Goal: Transaction & Acquisition: Subscribe to service/newsletter

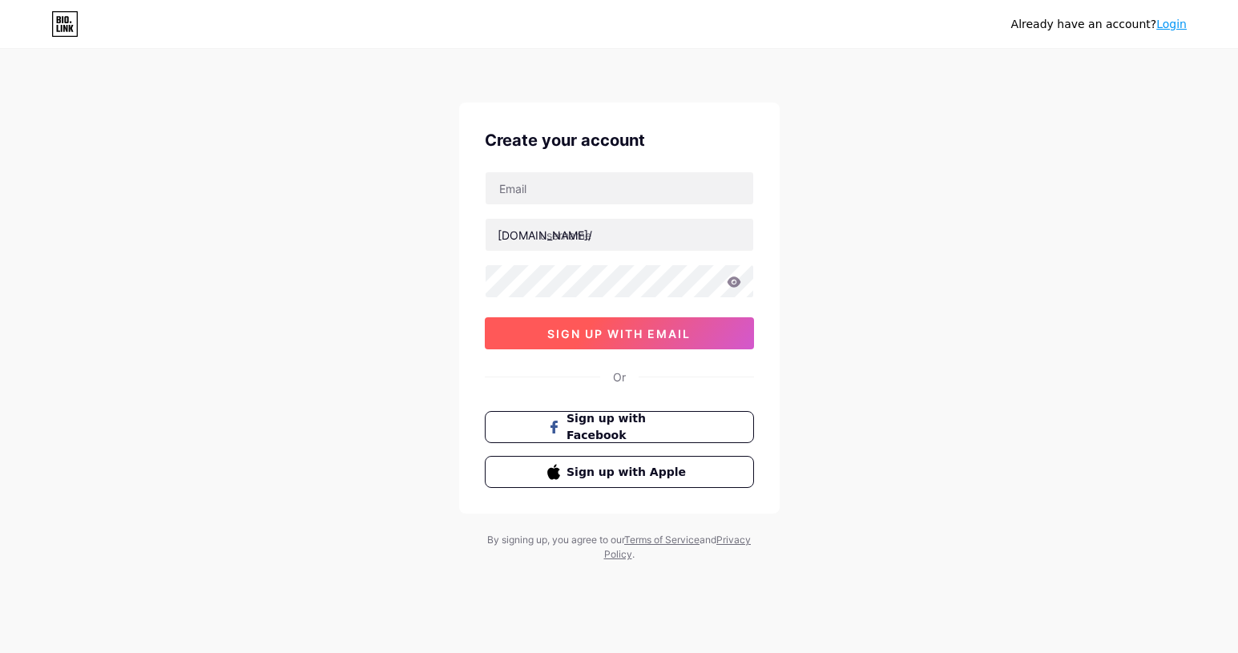
click at [594, 333] on span "sign up with email" at bounding box center [618, 334] width 143 height 14
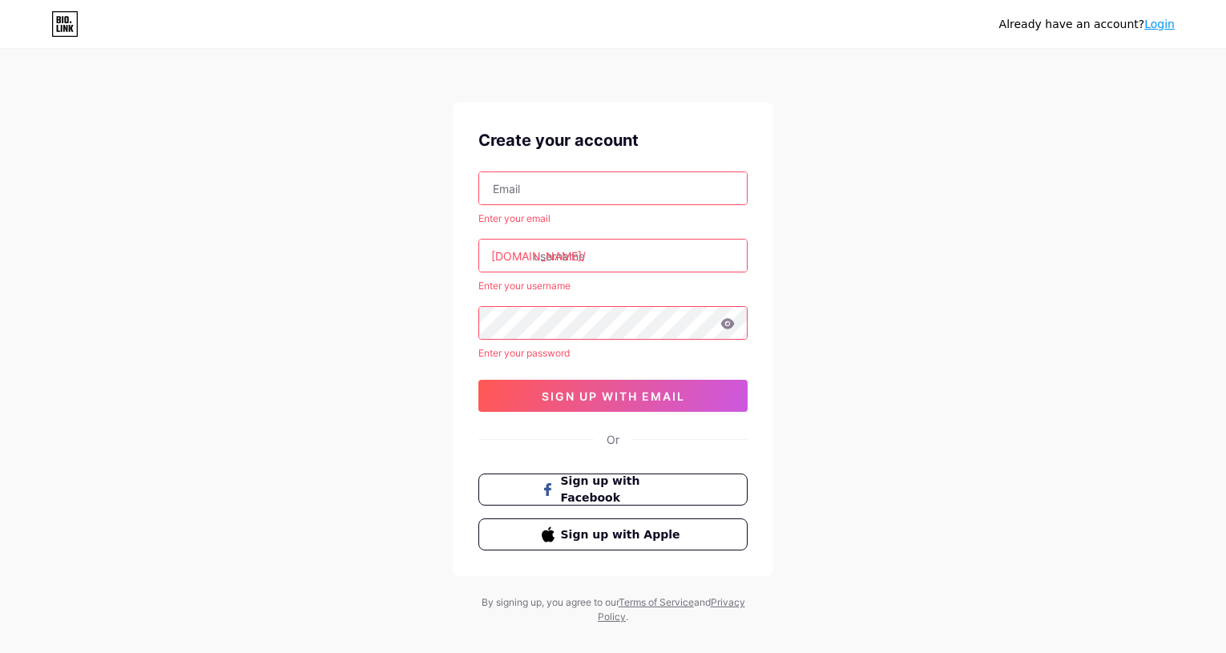
click at [550, 187] on input "text" at bounding box center [613, 188] width 268 height 32
type input "[EMAIL_ADDRESS][DOMAIN_NAME]"
click at [570, 250] on input "text" at bounding box center [613, 256] width 268 height 32
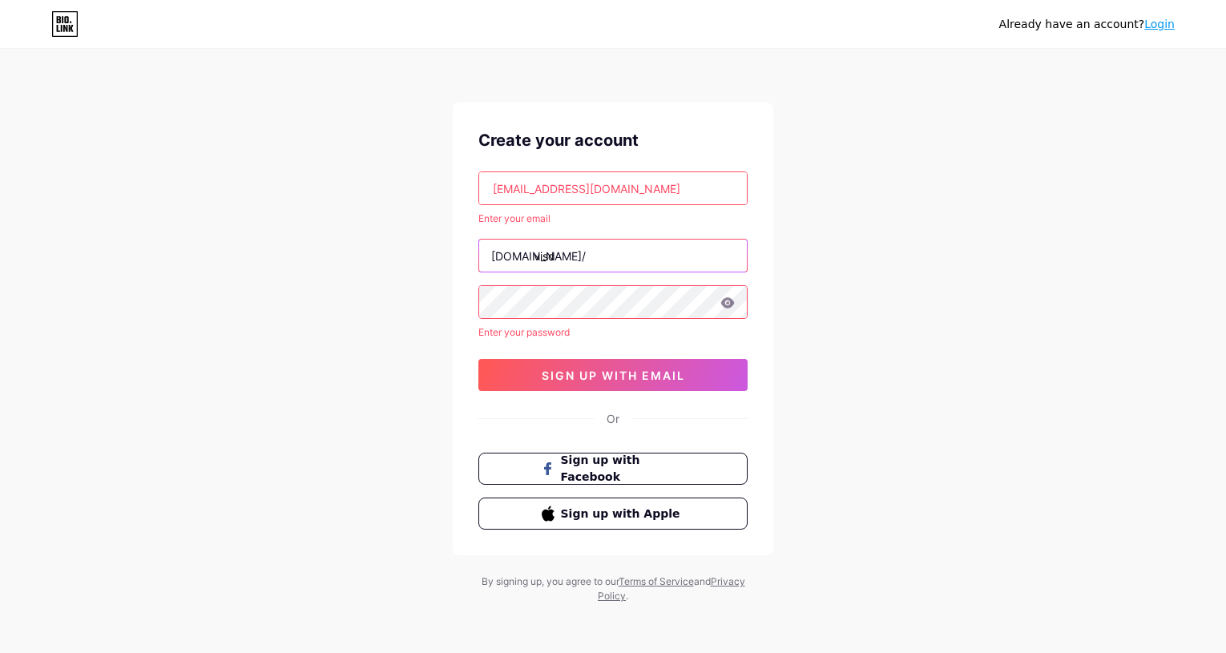
type input "visd"
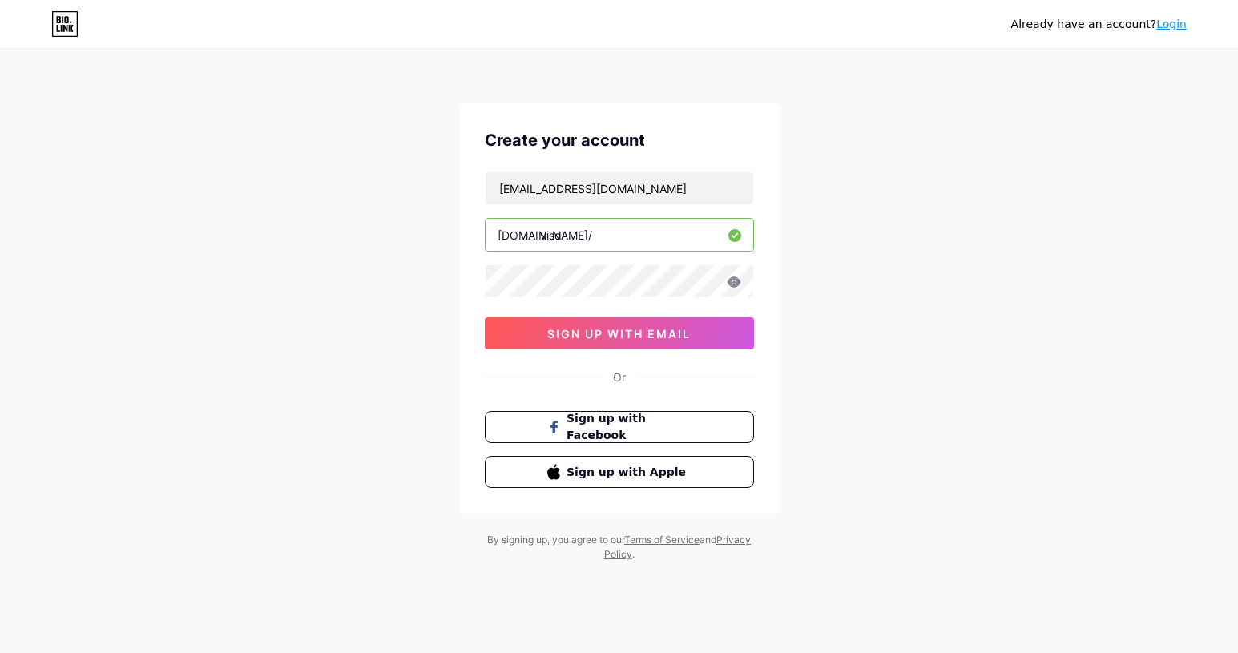
click at [577, 245] on input "visd" at bounding box center [620, 235] width 268 height 32
type input "visdra"
click at [526, 345] on button "sign up with email" at bounding box center [619, 333] width 269 height 32
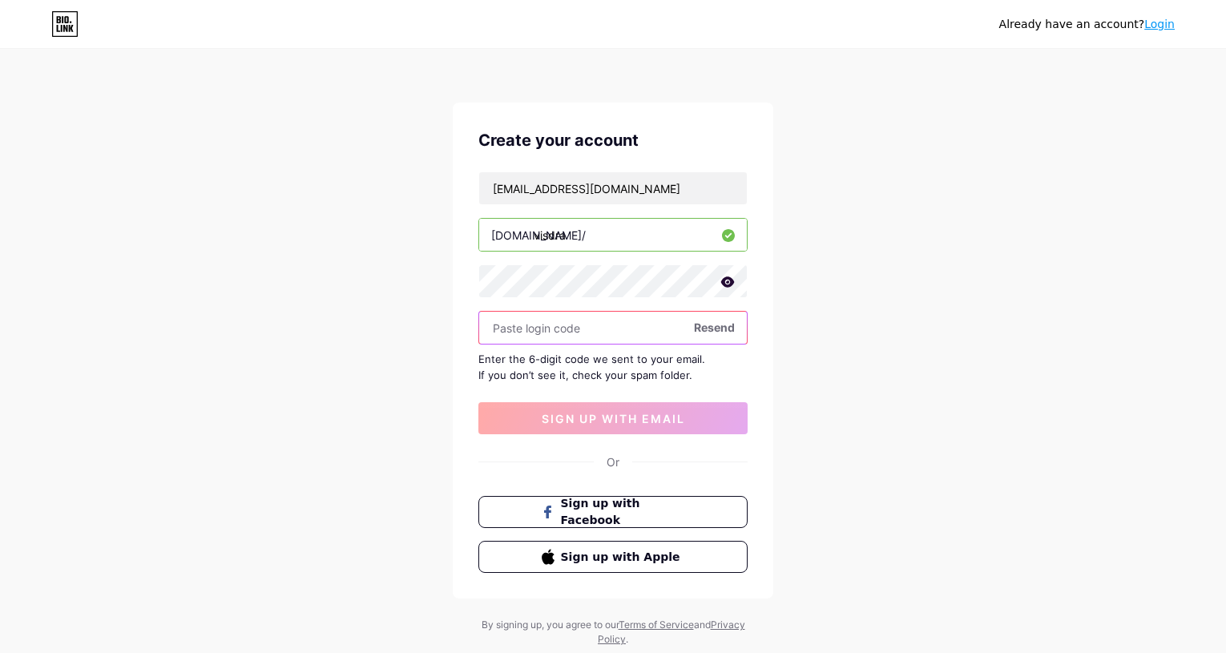
paste input "148901"
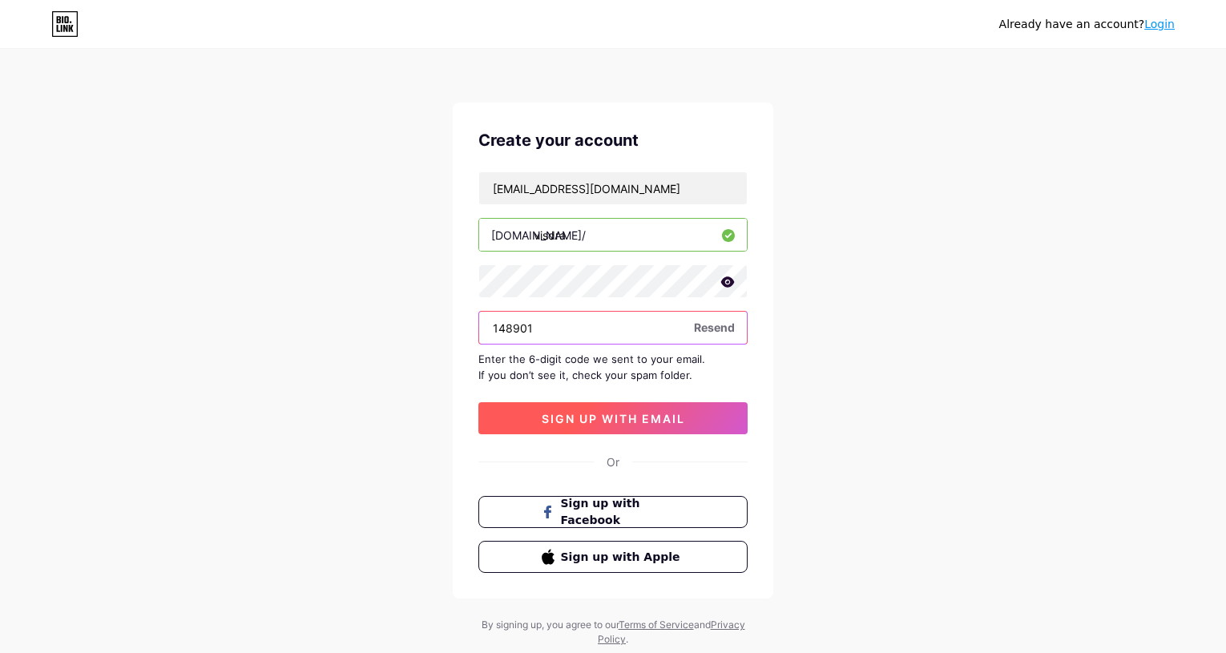
type input "148901"
click at [576, 421] on span "sign up with email" at bounding box center [613, 419] width 143 height 14
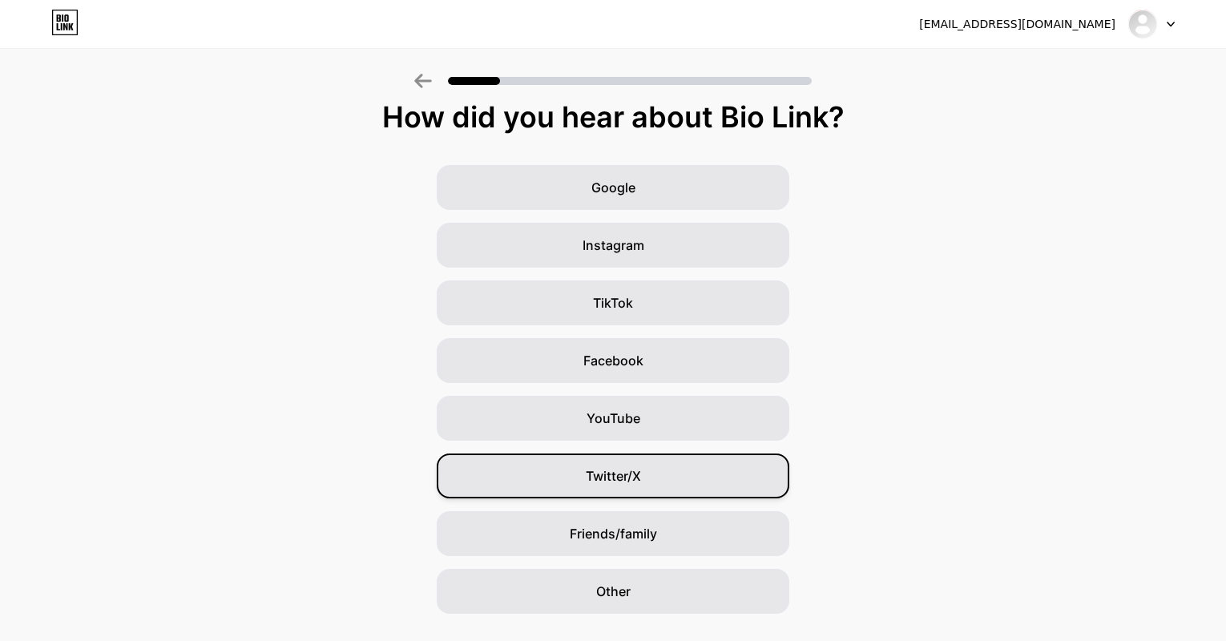
scroll to position [50, 0]
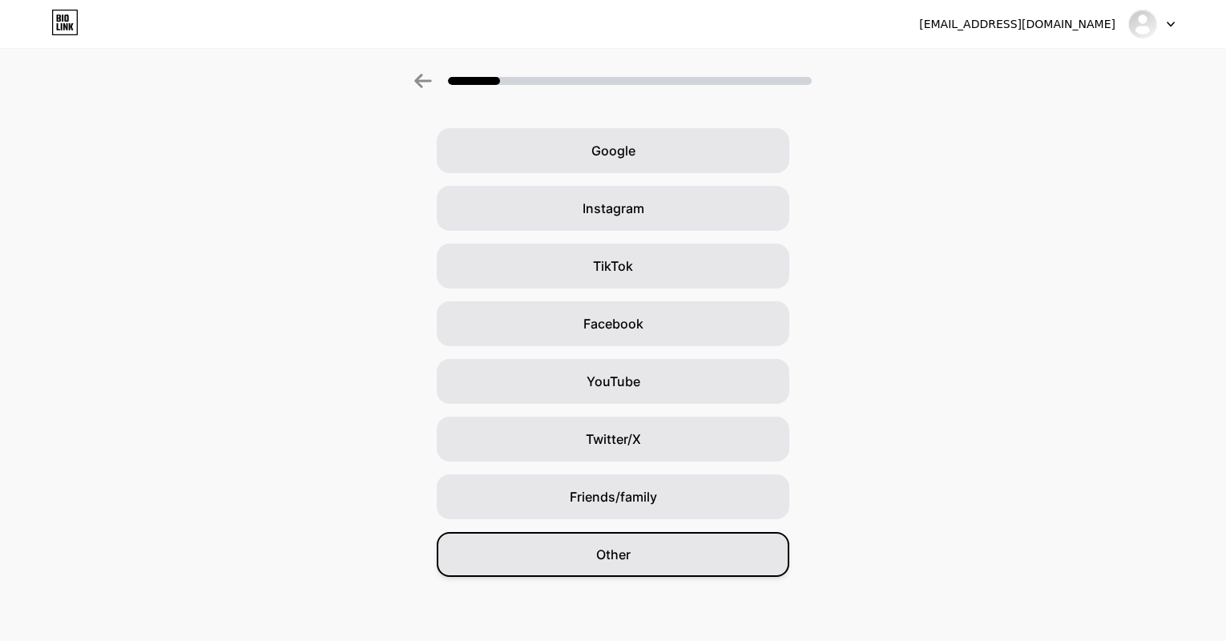
click at [636, 565] on div "Other" at bounding box center [613, 554] width 353 height 45
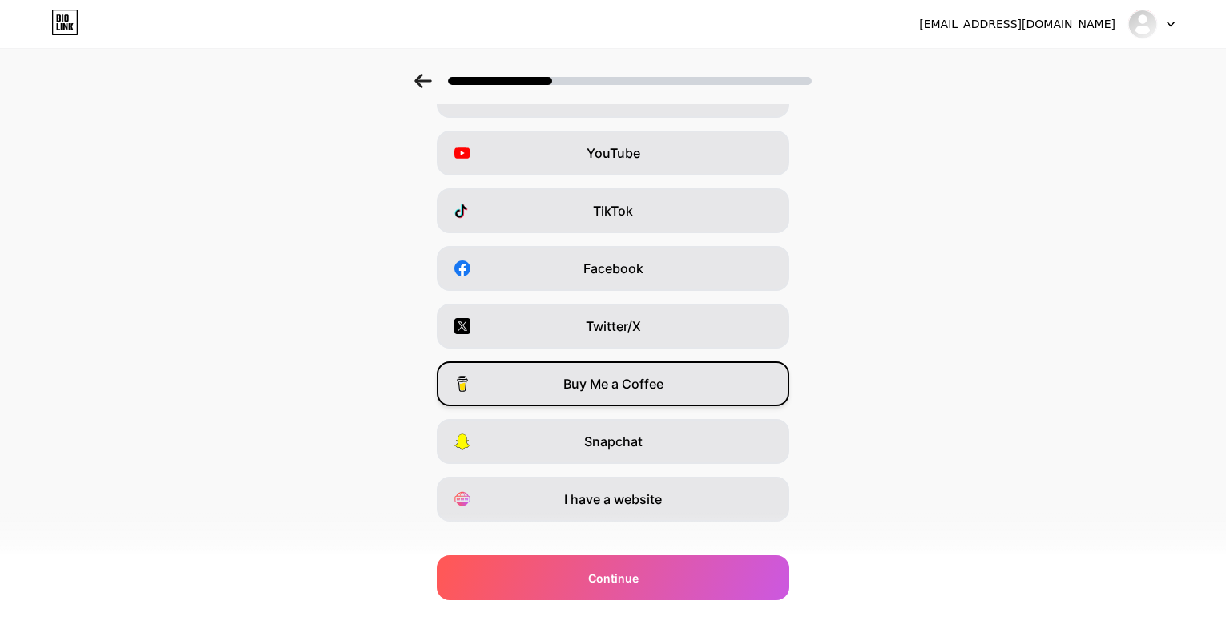
scroll to position [0, 0]
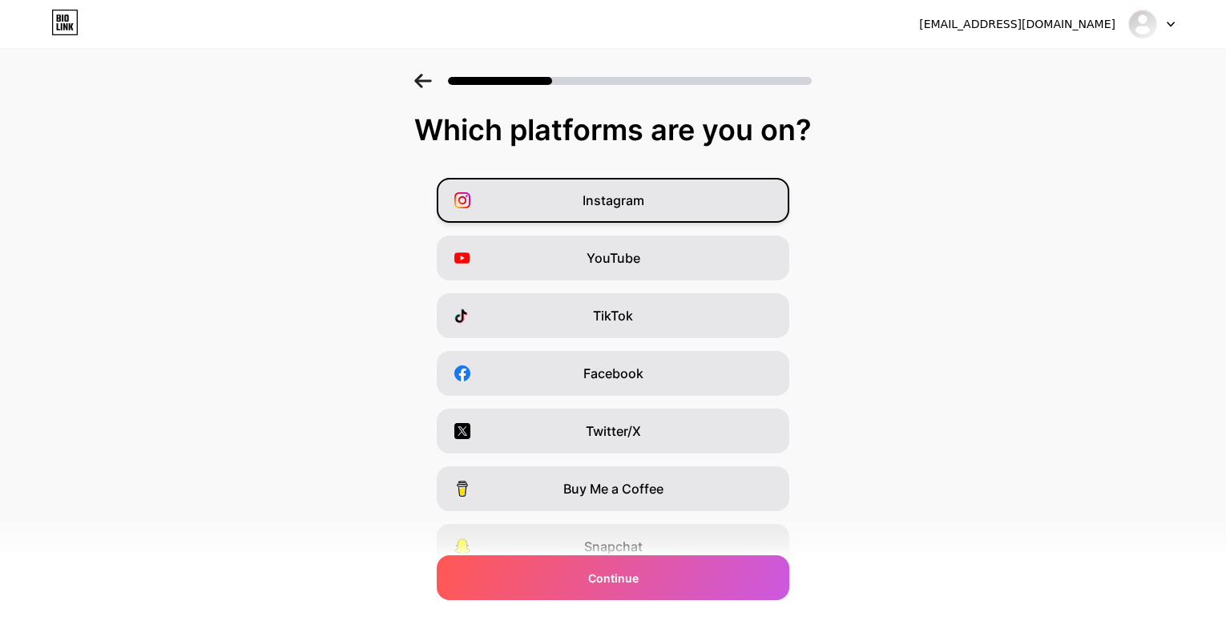
click at [596, 200] on span "Instagram" at bounding box center [613, 200] width 62 height 19
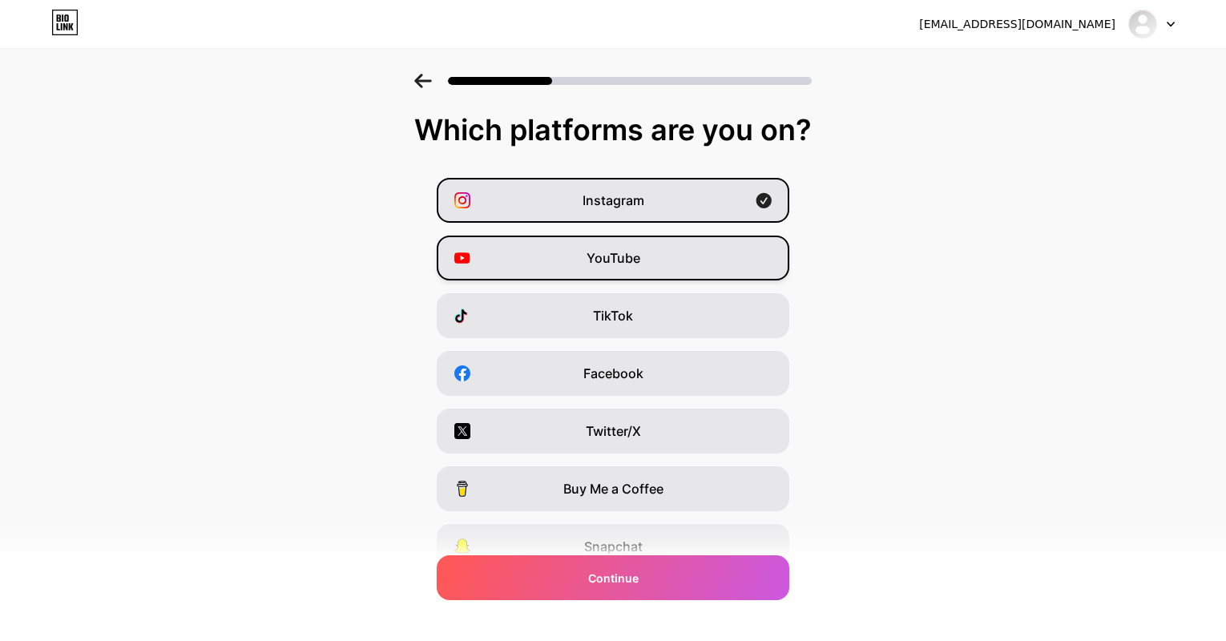
click at [594, 237] on div "YouTube" at bounding box center [613, 258] width 353 height 45
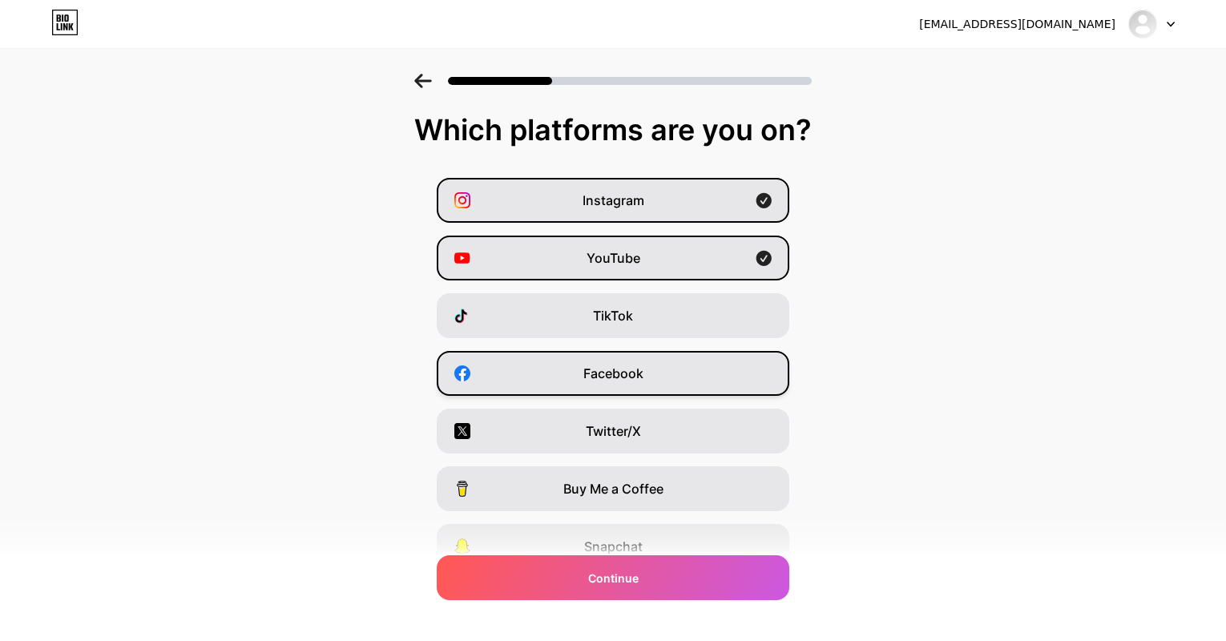
click at [589, 389] on div "Facebook" at bounding box center [613, 373] width 353 height 45
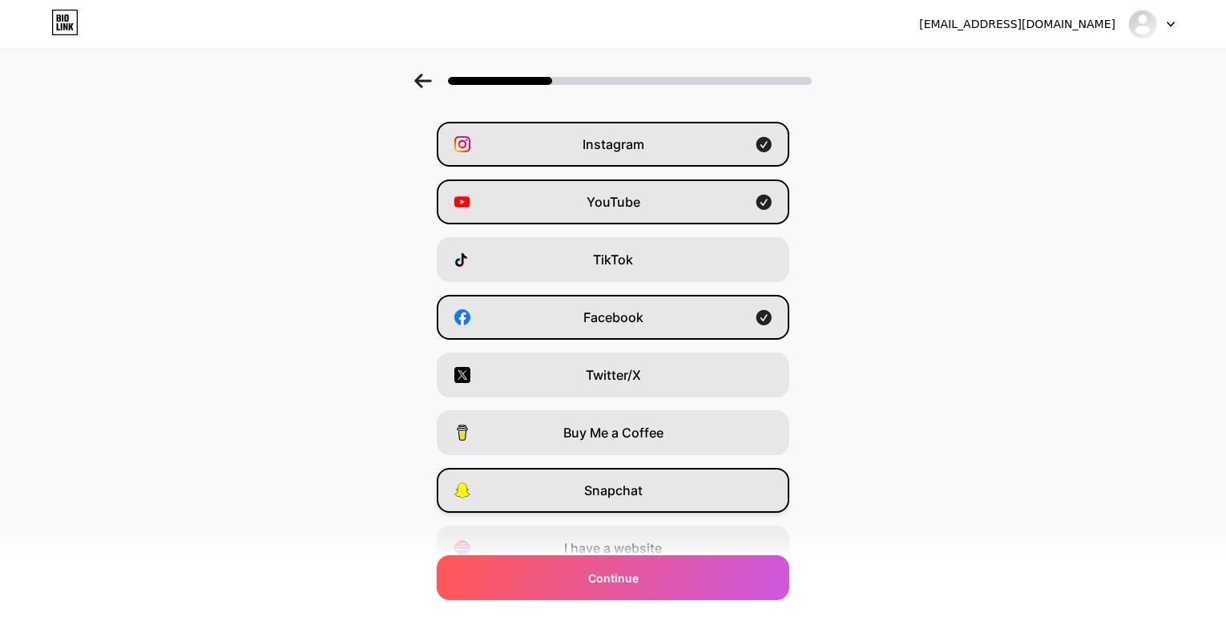
scroll to position [130, 0]
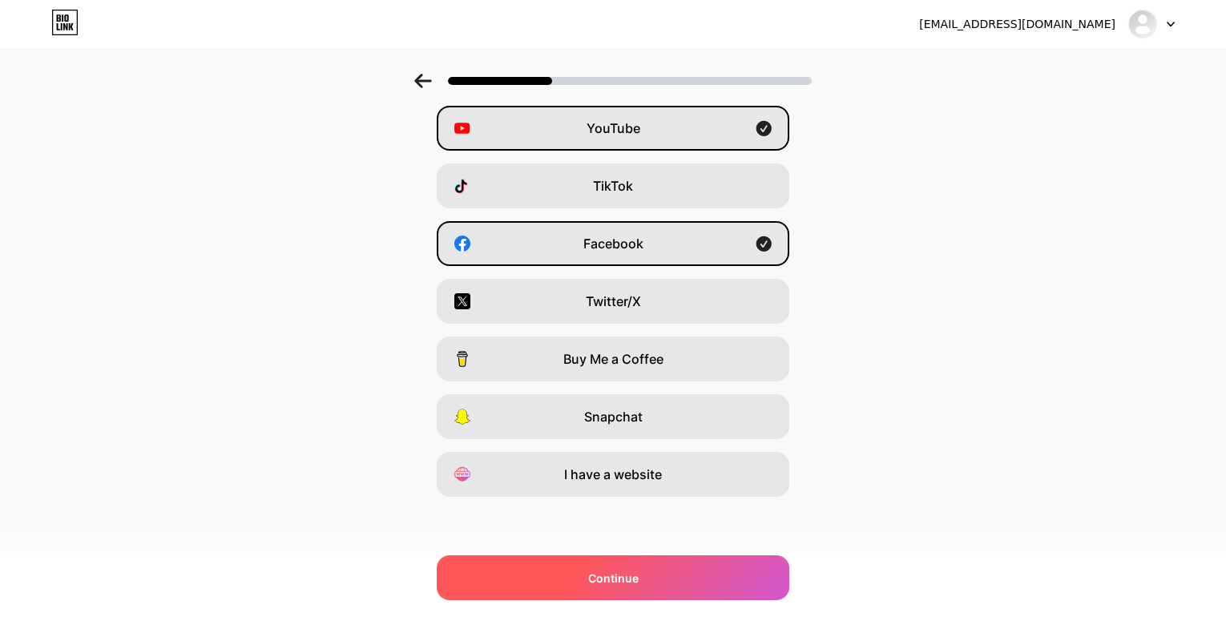
click at [604, 592] on div "Continue" at bounding box center [613, 577] width 353 height 45
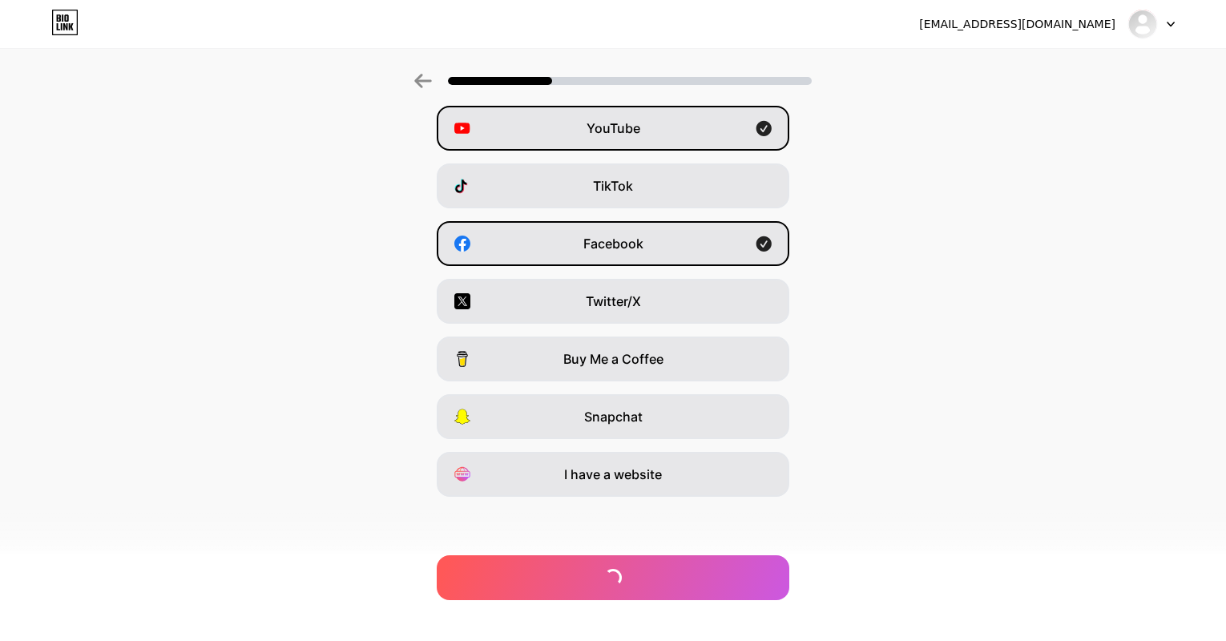
click at [598, 502] on div "Which platforms are you on? Instagram YouTube TikTok Facebook Twitter/X Buy Me …" at bounding box center [613, 280] width 1226 height 593
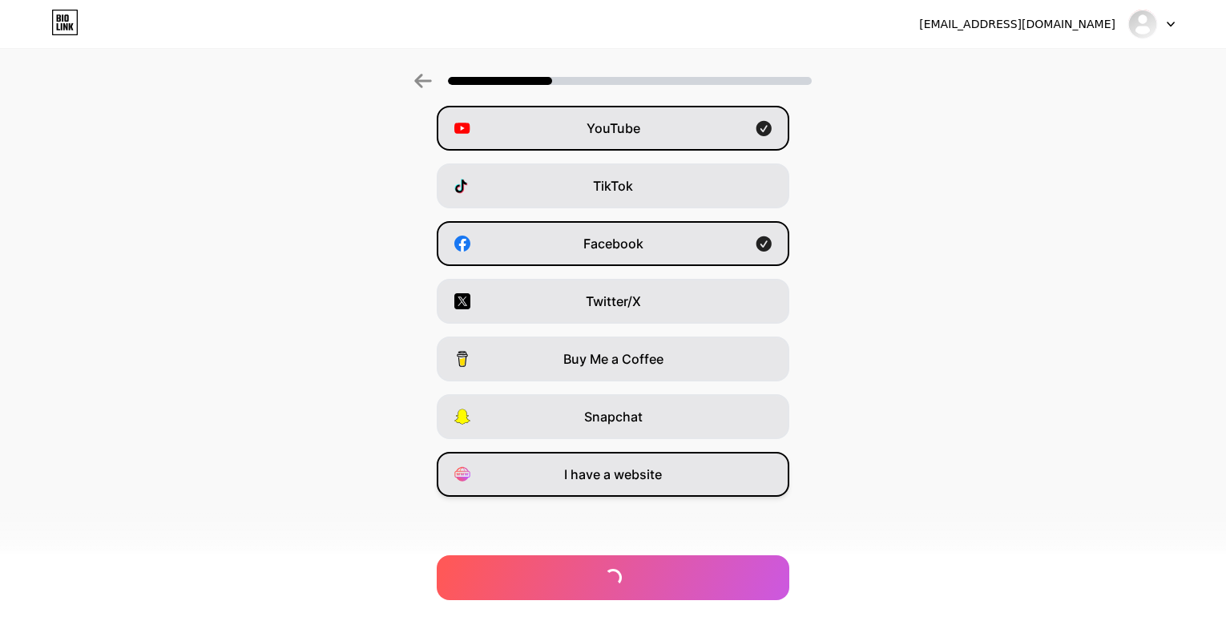
click at [606, 485] on div "I have a website" at bounding box center [613, 474] width 353 height 45
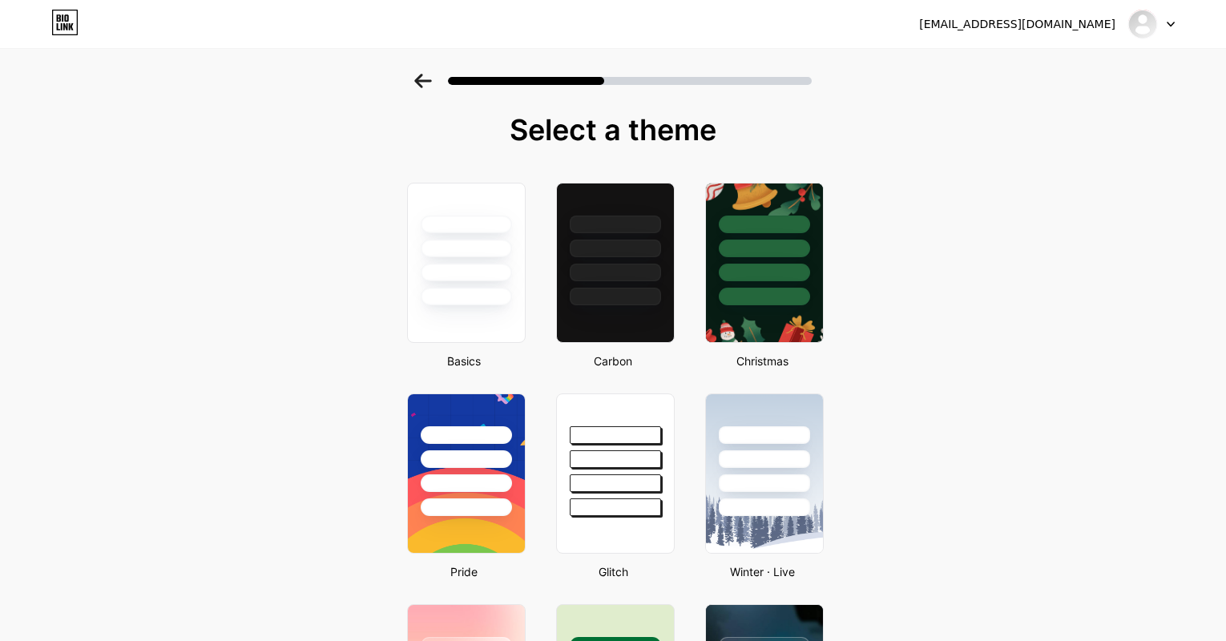
click at [438, 86] on div at bounding box center [612, 81] width 397 height 14
click at [432, 75] on icon at bounding box center [423, 81] width 18 height 14
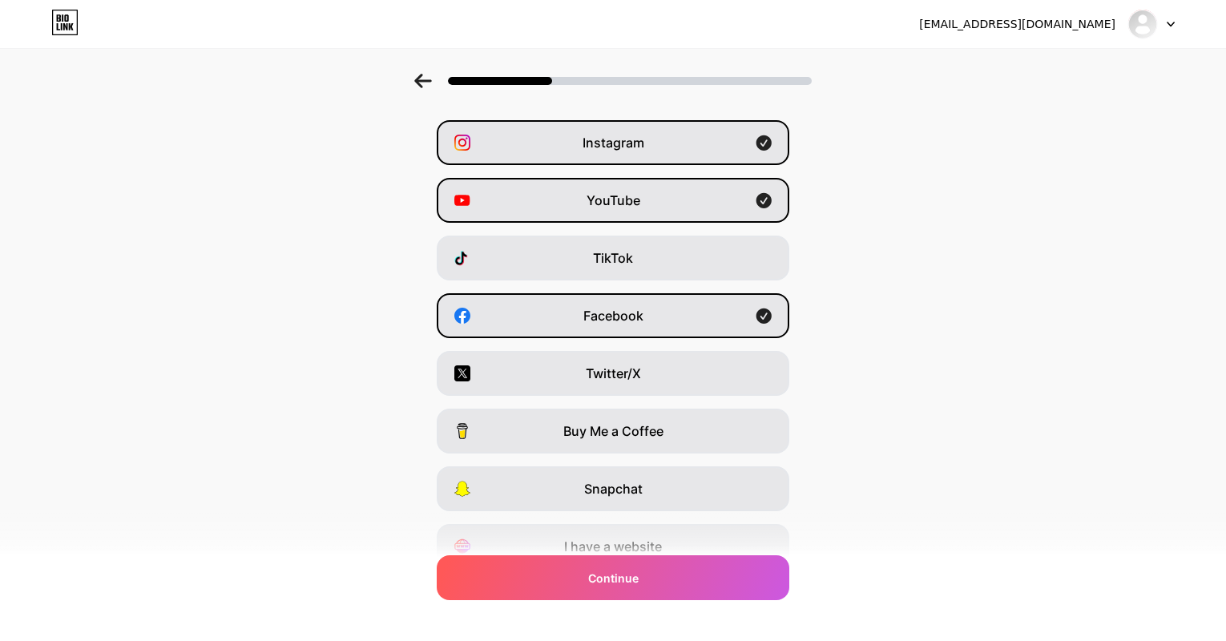
scroll to position [130, 0]
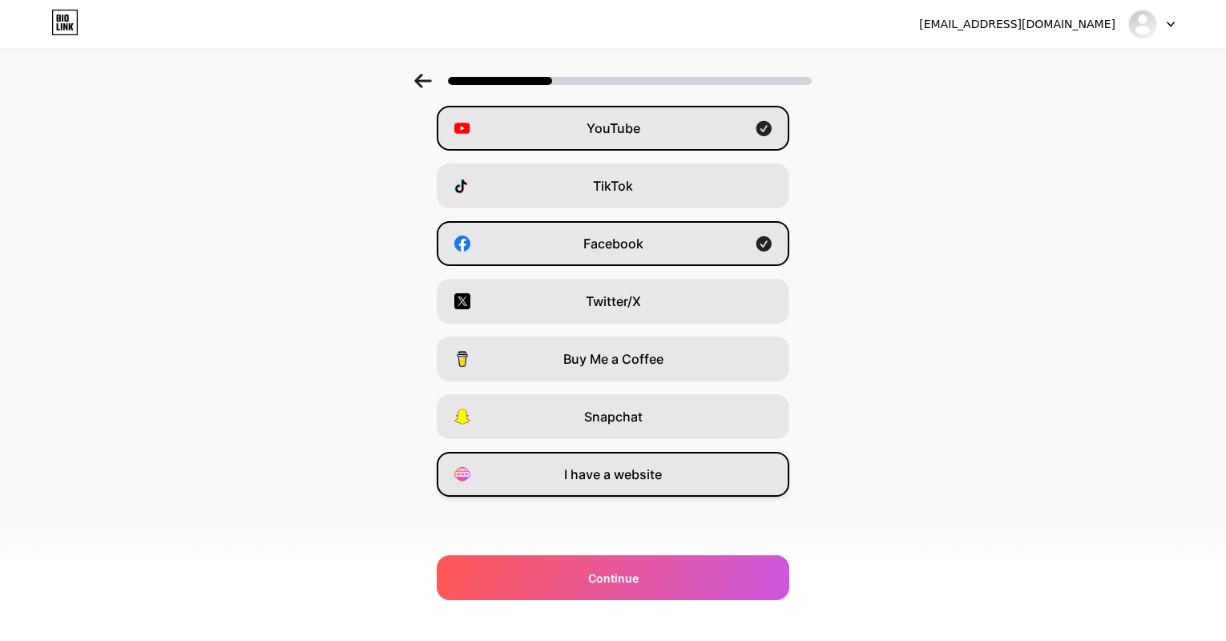
click at [556, 468] on div "I have a website" at bounding box center [613, 474] width 353 height 45
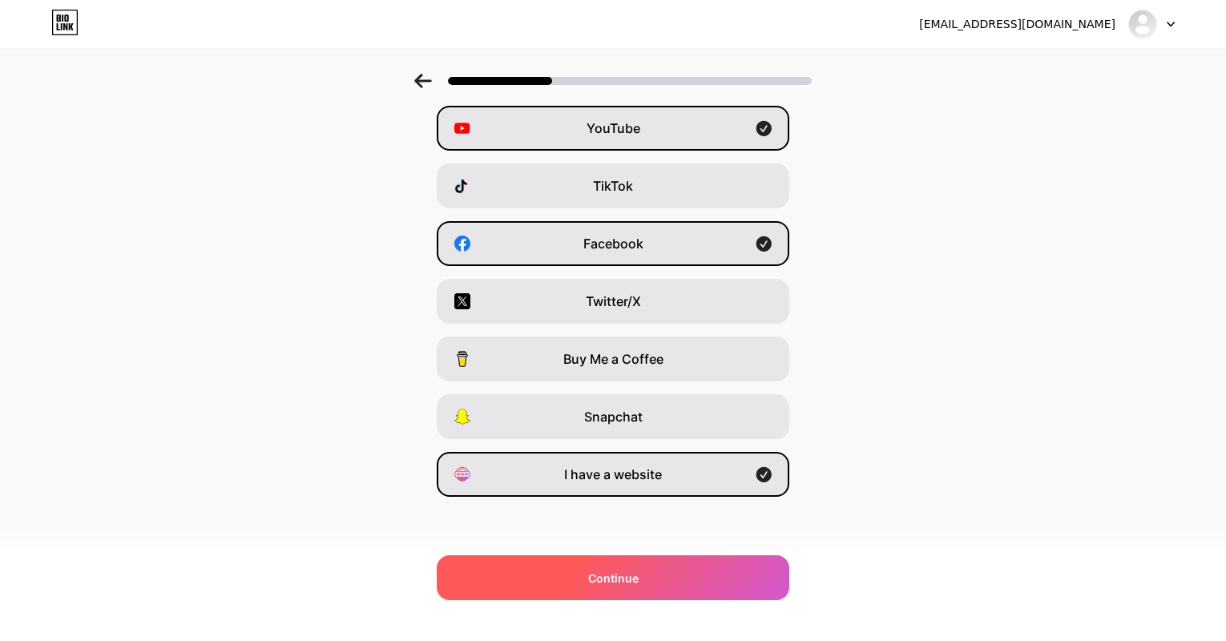
click at [576, 585] on div "Continue" at bounding box center [613, 577] width 353 height 45
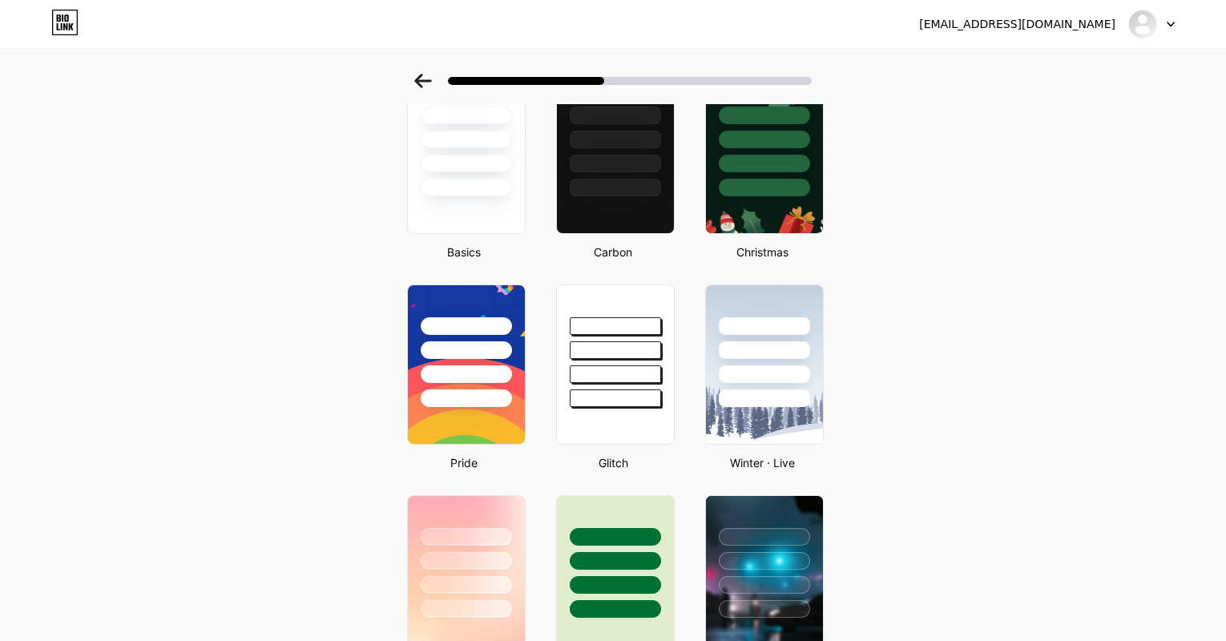
scroll to position [0, 0]
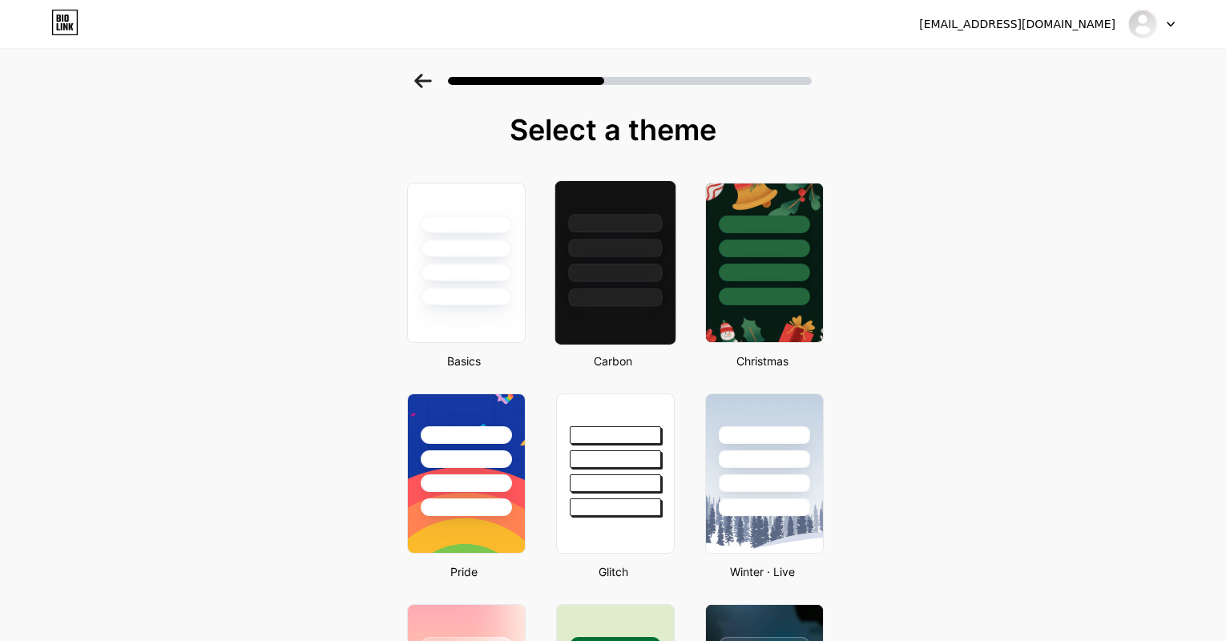
click at [625, 284] on div at bounding box center [615, 244] width 120 height 126
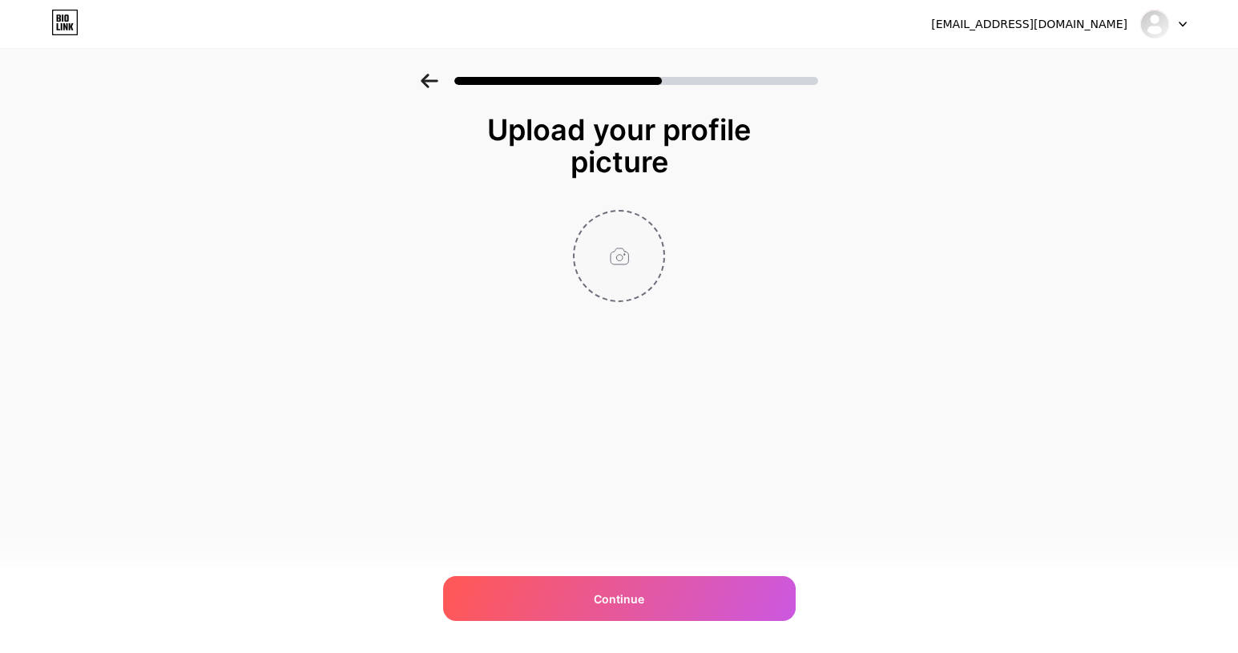
click at [628, 263] on input "file" at bounding box center [618, 256] width 89 height 89
type input "C:\fakepath\20250926142604image_1080x1080-280.webp"
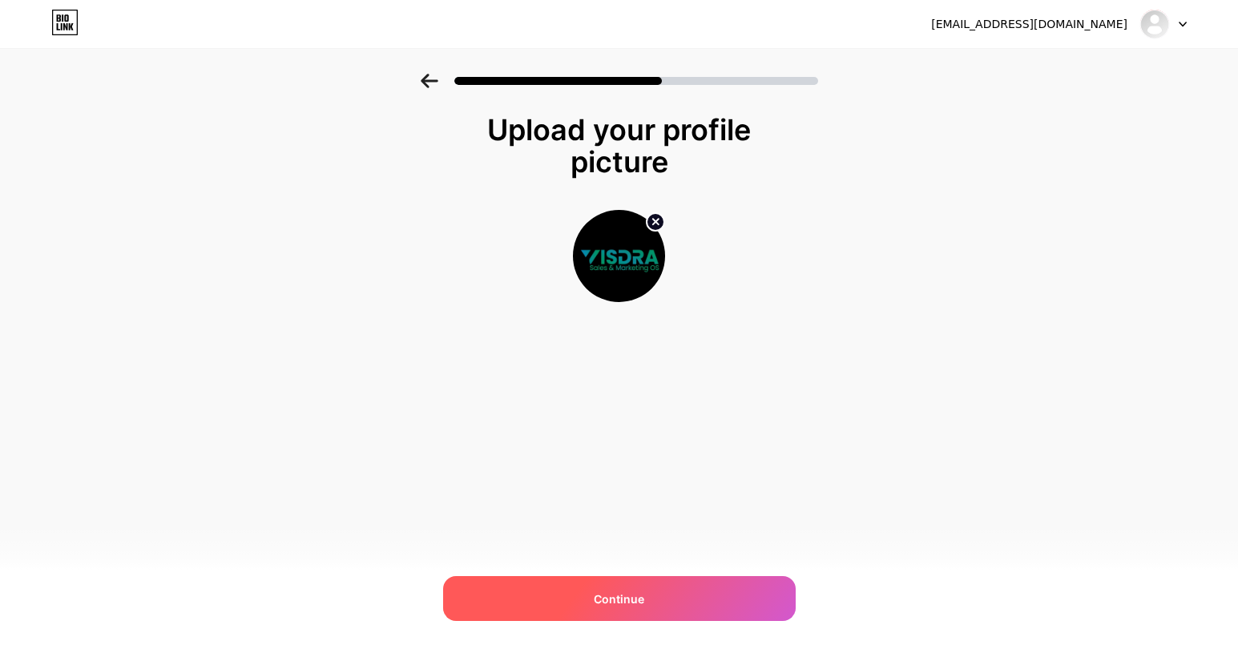
click at [627, 598] on span "Continue" at bounding box center [619, 598] width 50 height 17
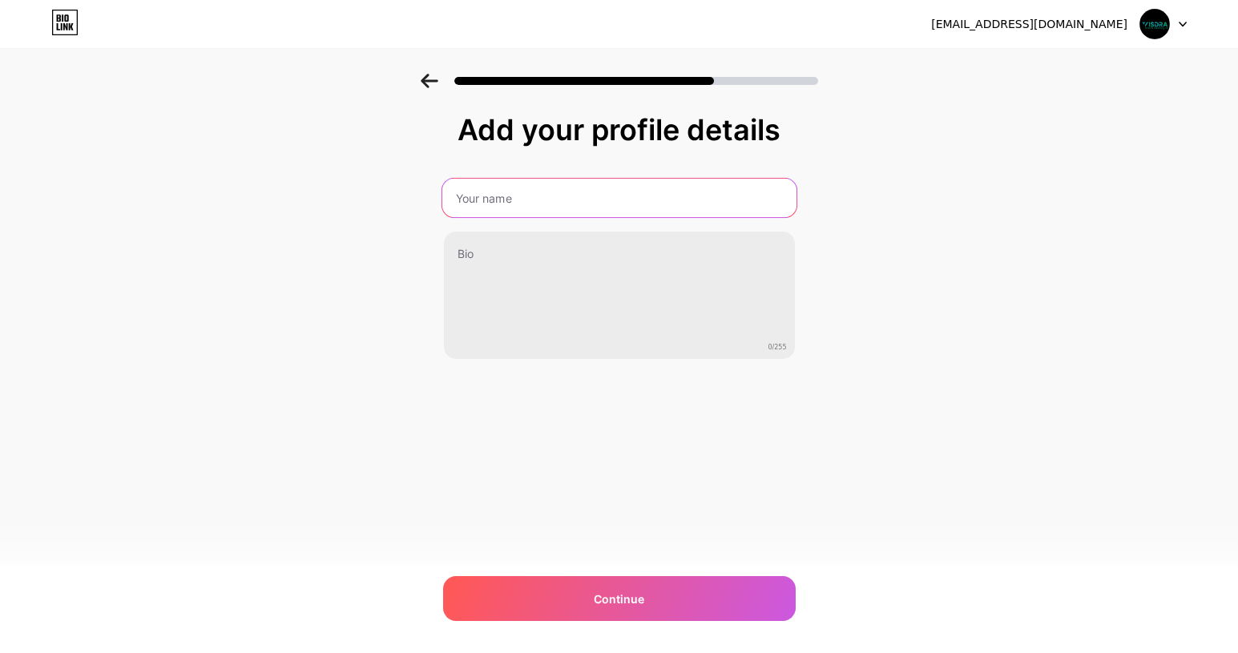
click at [561, 207] on input "text" at bounding box center [618, 198] width 354 height 38
type input "Visdra"
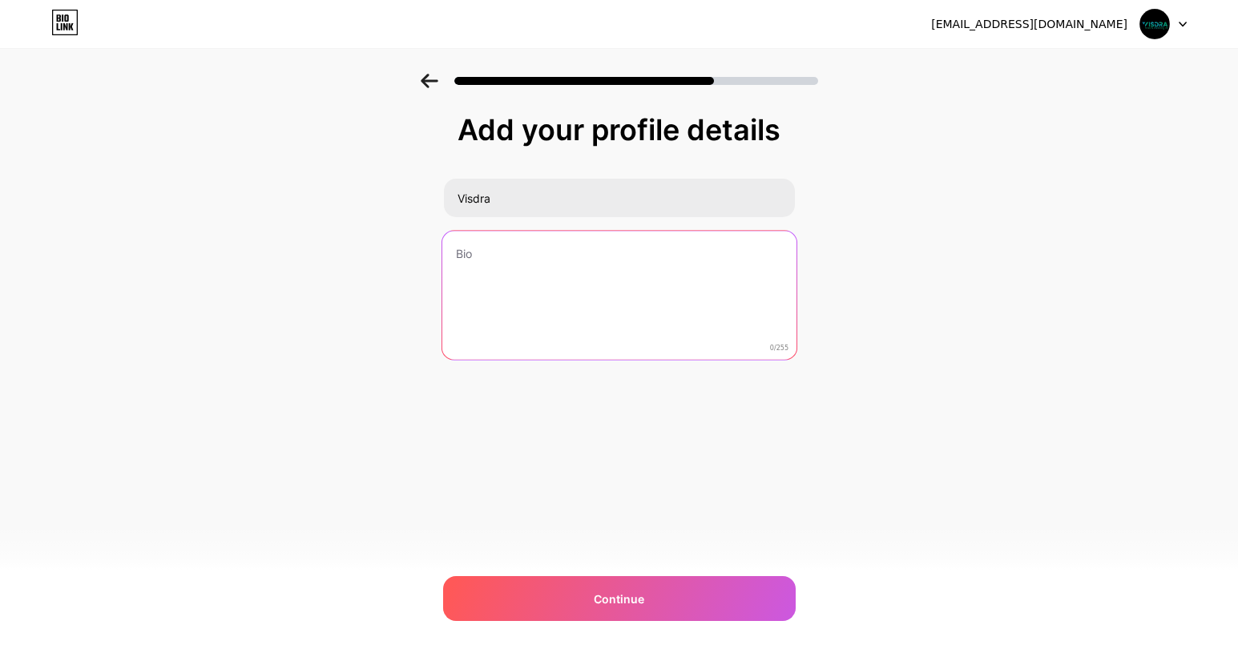
click at [542, 256] on textarea at bounding box center [618, 296] width 354 height 131
paste textarea "Visdra is a powerful all-in-one CRM and marketing automation platform built to …"
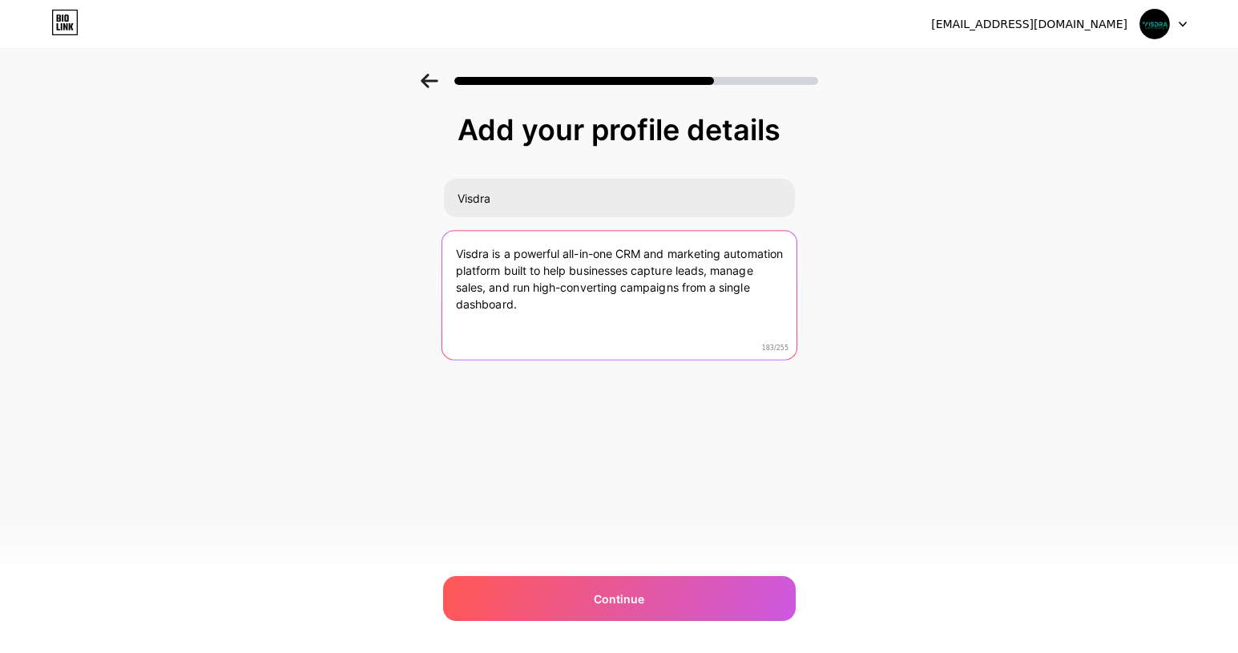
paste textarea "improve customer engagement, and grow smarter with integrated sales and"
click at [552, 321] on textarea "Visdra is a powerful all-in-one CRM and marketing automation platform built to …" at bounding box center [618, 296] width 354 height 131
click at [552, 325] on textarea "Visdra is a powerful all-in-one CRM and marketing automation platform built to …" at bounding box center [618, 296] width 354 height 131
click at [550, 324] on textarea "Visdra is a powerful all-in-one CRM and marketing automation platform built to …" at bounding box center [618, 296] width 354 height 131
click at [642, 342] on textarea "Visdra is a powerful all-in-one CRM and marketing automation platform built to …" at bounding box center [618, 296] width 354 height 131
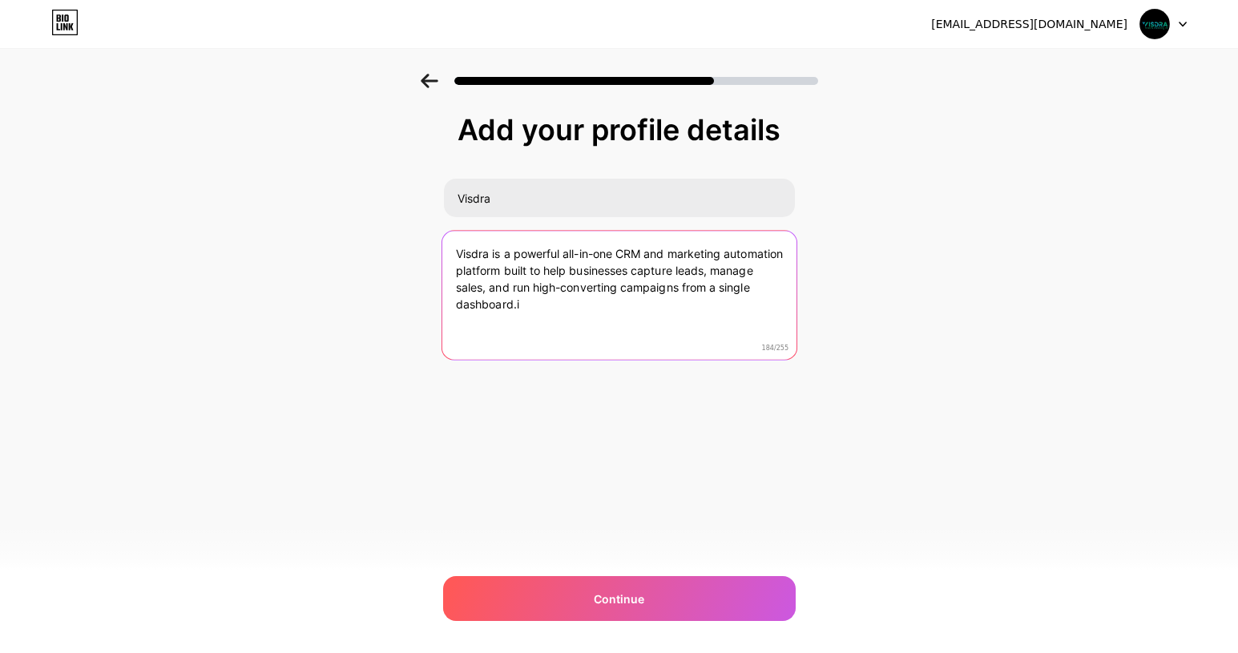
type textarea "Visdra is a powerful all-in-one CRM and marketing automation platform built to …"
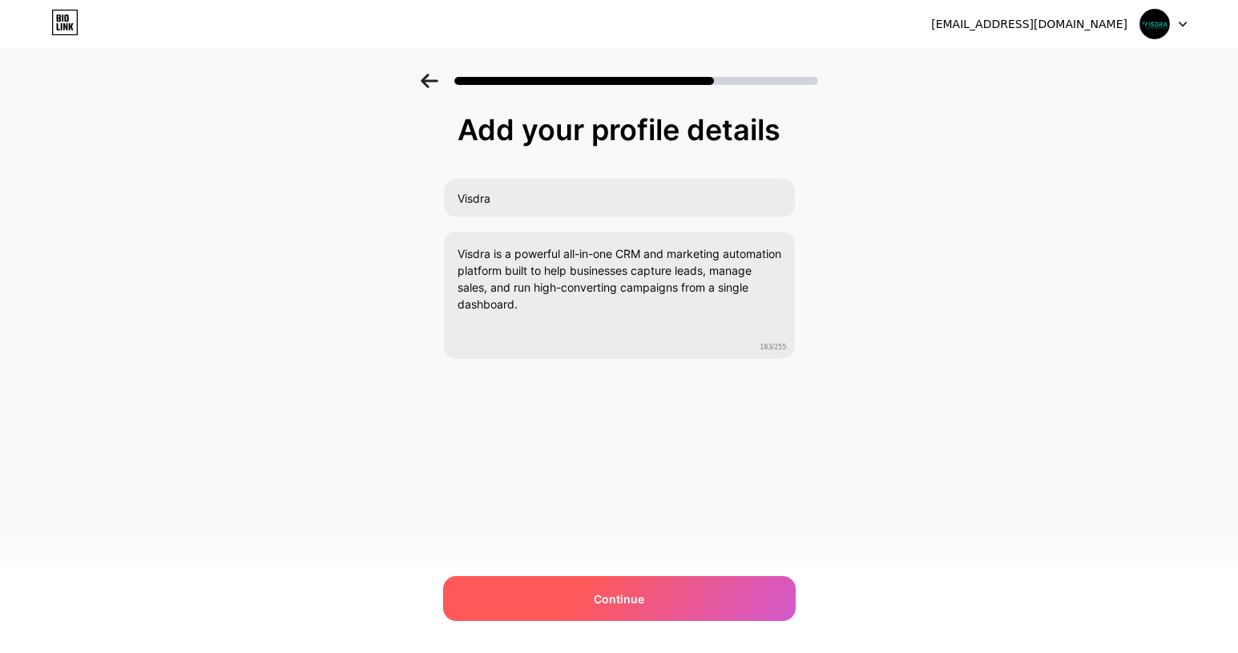
click at [663, 612] on div "Continue" at bounding box center [619, 598] width 353 height 45
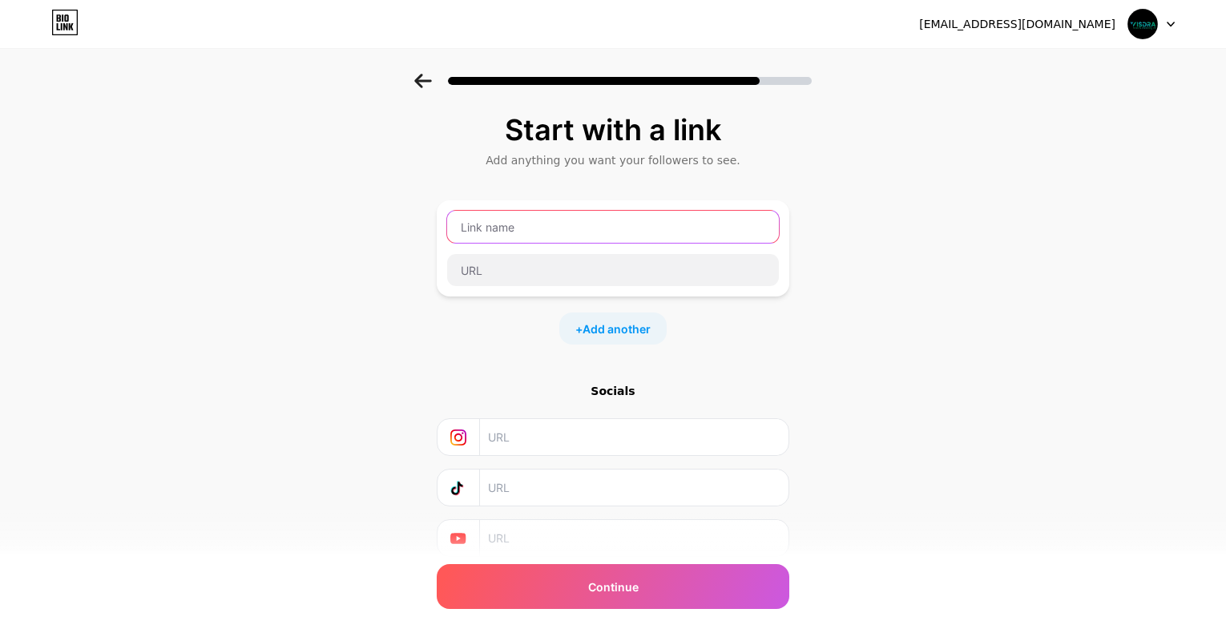
click at [561, 234] on input "text" at bounding box center [613, 227] width 332 height 32
paste input "[URL][DOMAIN_NAME]"
type input "[URL][DOMAIN_NAME]"
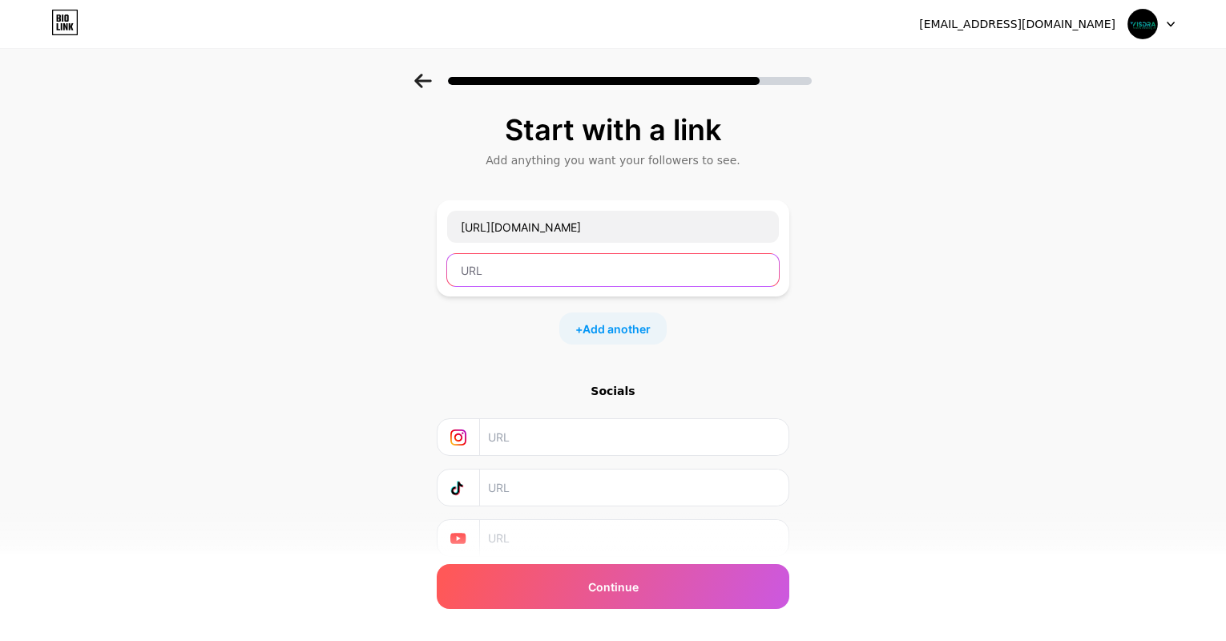
click at [548, 270] on input "text" at bounding box center [613, 270] width 332 height 32
paste input "[URL][DOMAIN_NAME]"
type input "[URL][DOMAIN_NAME]"
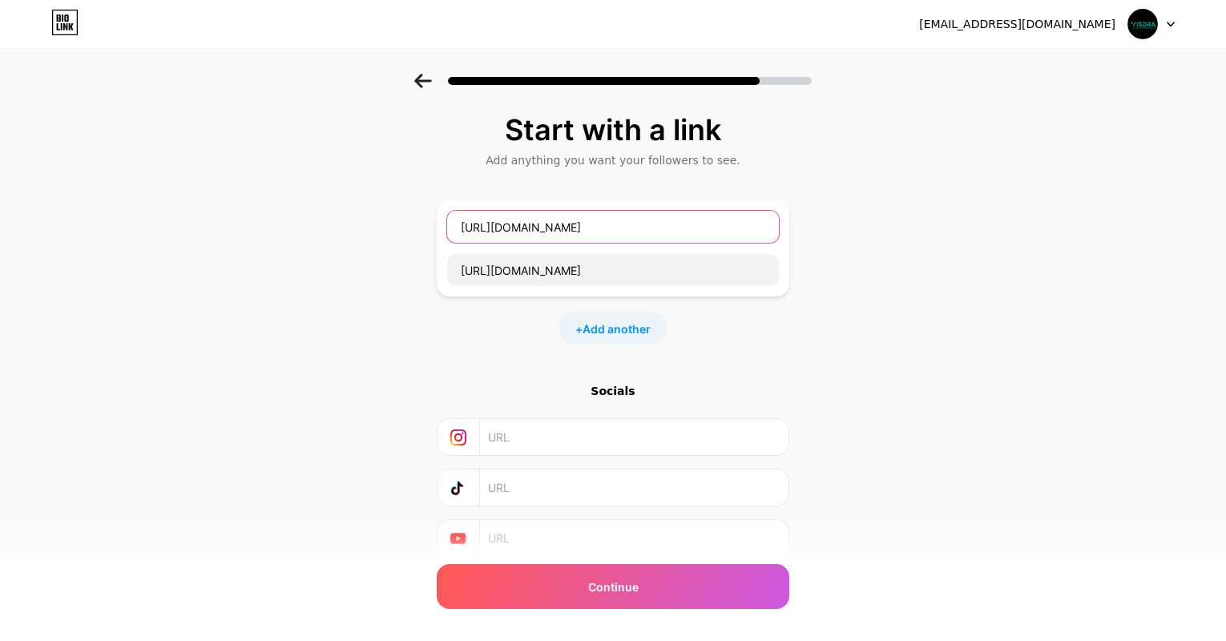
click at [585, 230] on input "[URL][DOMAIN_NAME]" at bounding box center [613, 227] width 332 height 32
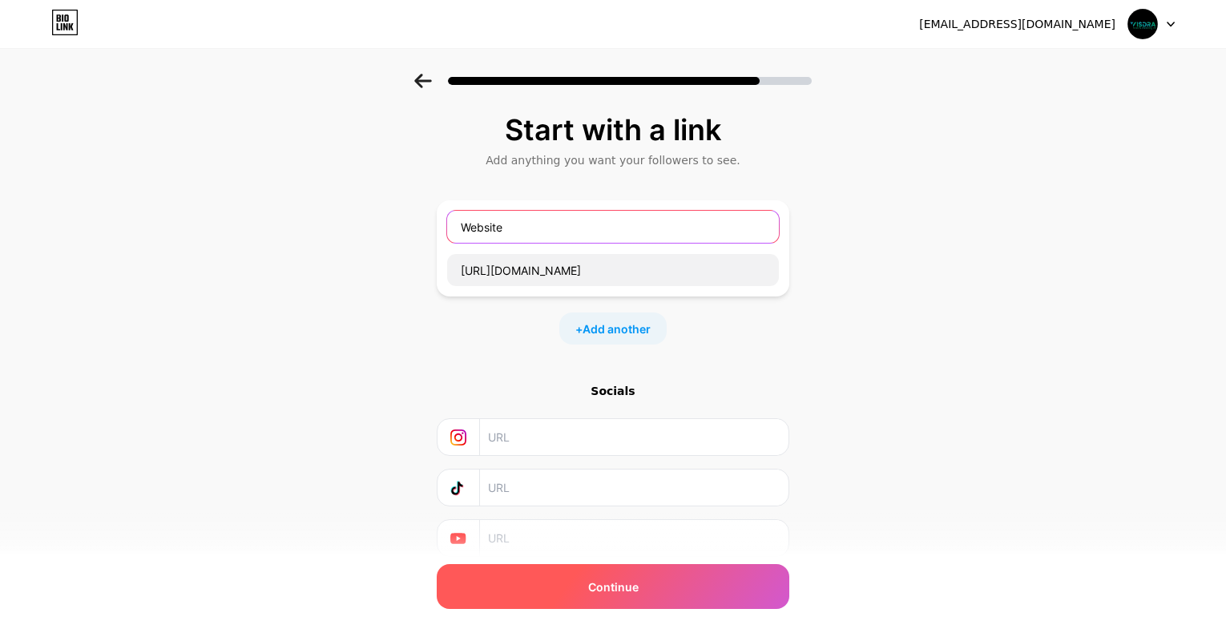
type input "Website"
click at [643, 597] on div "Continue" at bounding box center [613, 586] width 353 height 45
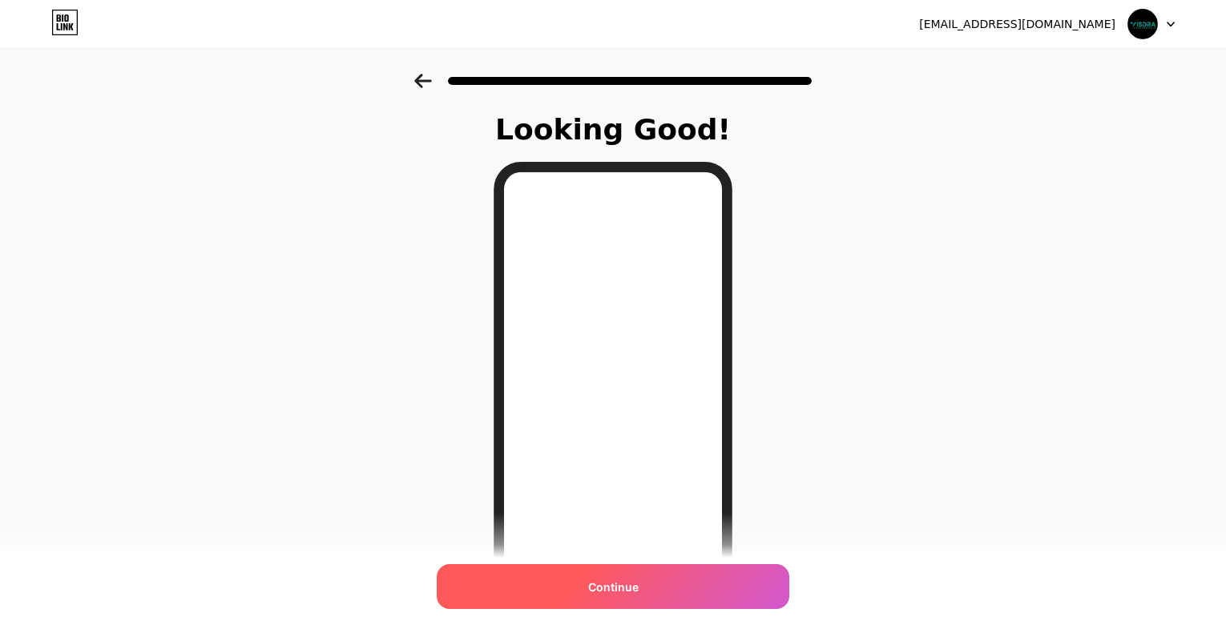
click at [617, 583] on span "Continue" at bounding box center [613, 586] width 50 height 17
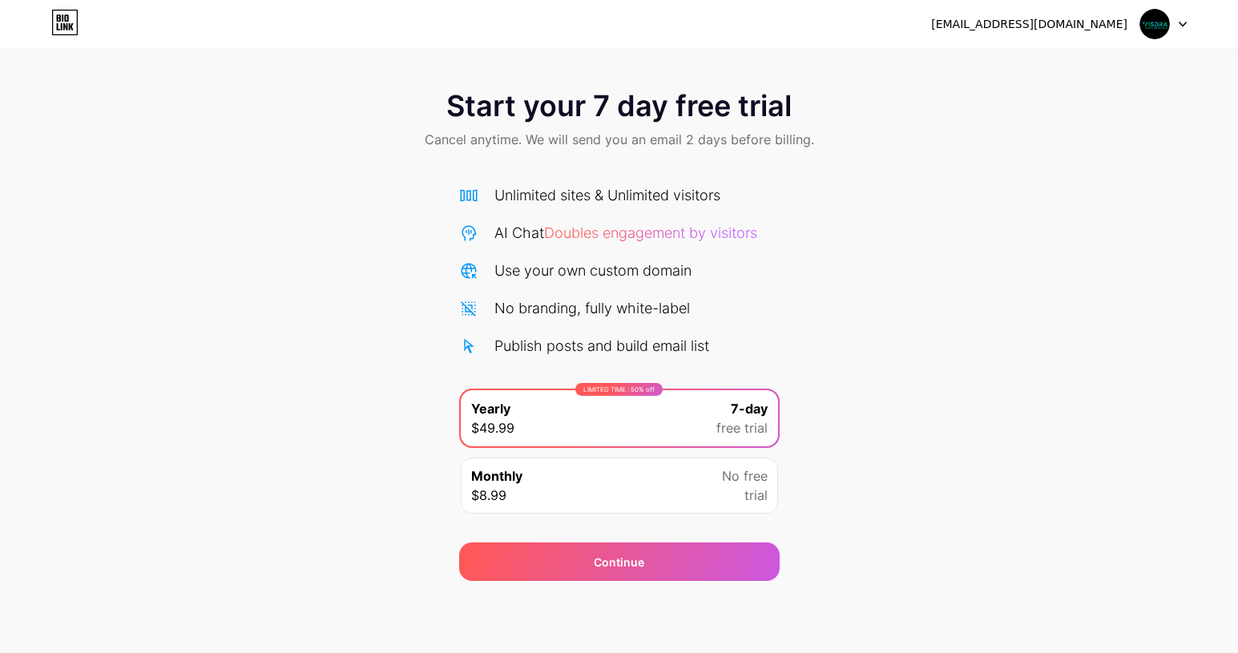
click at [608, 228] on span "Doubles engagement by visitors" at bounding box center [650, 232] width 213 height 17
click at [599, 115] on span "Start your 7 day free trial" at bounding box center [618, 106] width 345 height 32
click at [1156, 13] on img at bounding box center [1154, 24] width 30 height 30
click at [1155, 23] on img at bounding box center [1154, 24] width 30 height 30
click at [78, 18] on icon at bounding box center [64, 23] width 27 height 26
